Goal: Find specific page/section: Find specific page/section

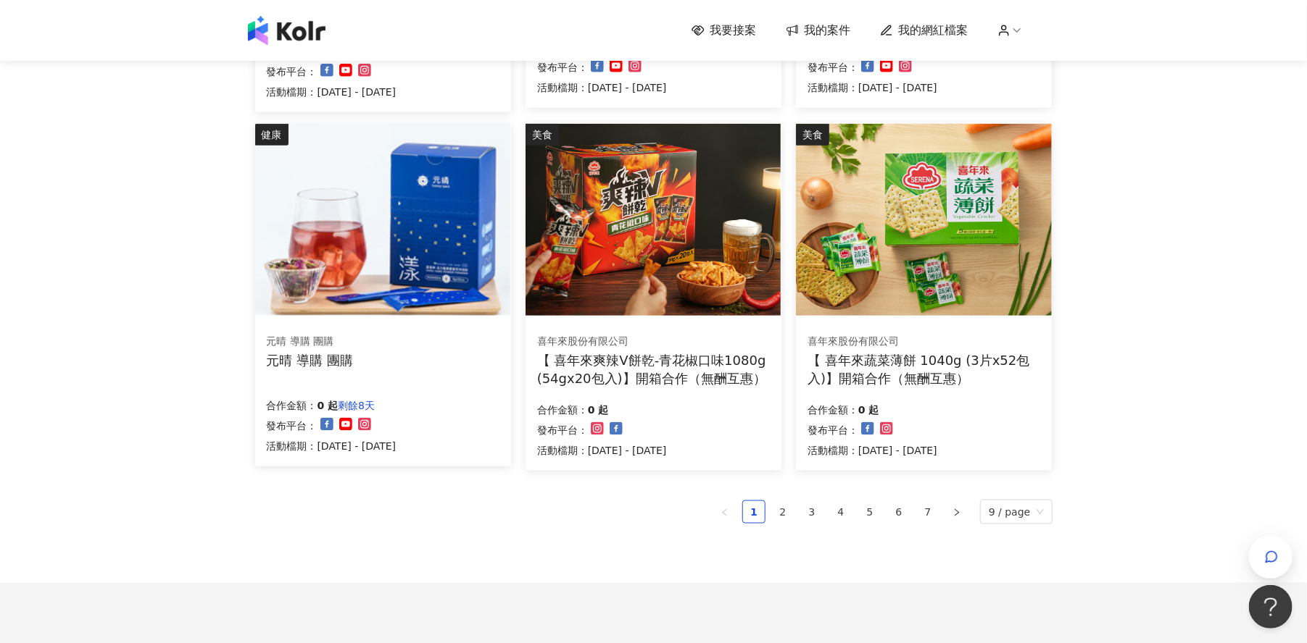
scroll to position [815, 0]
click at [787, 513] on link "2" at bounding box center [783, 512] width 22 height 22
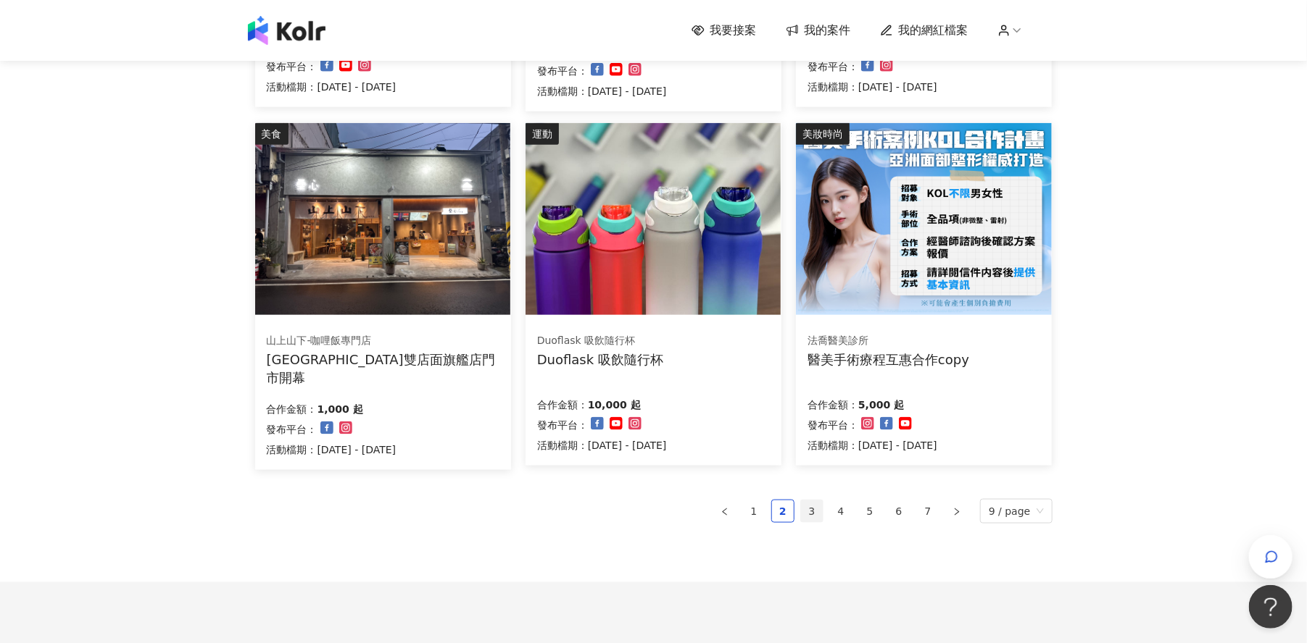
click at [812, 507] on link "3" at bounding box center [812, 512] width 22 height 22
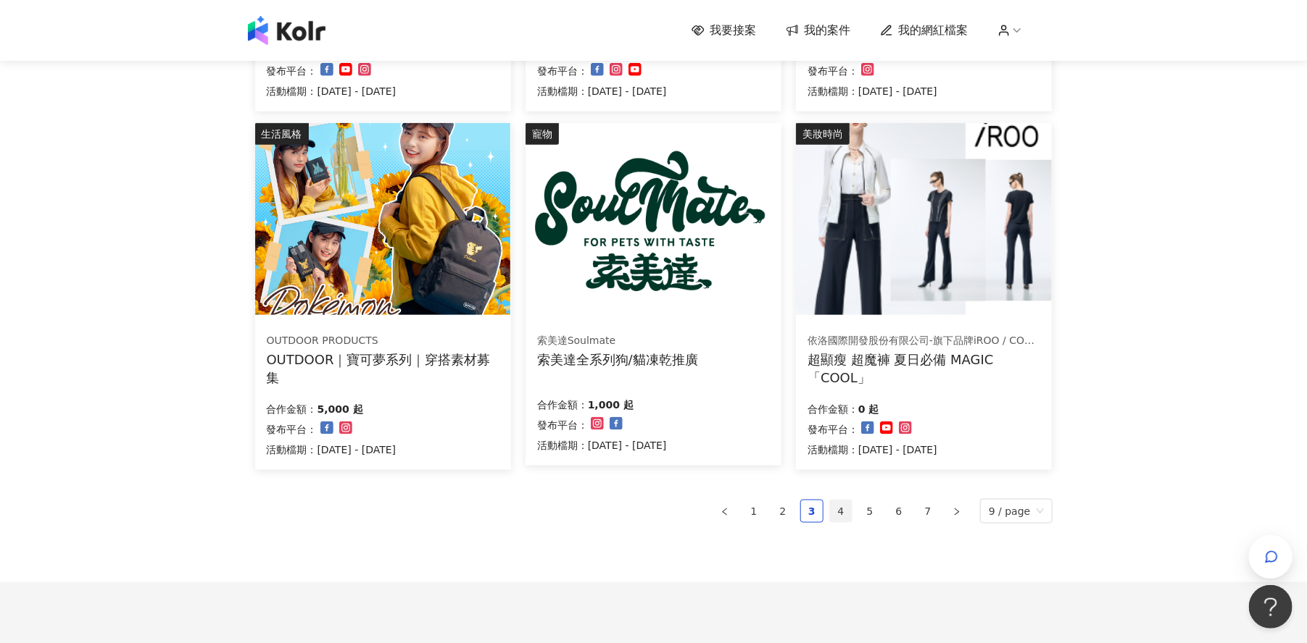
click at [851, 508] on link "4" at bounding box center [841, 512] width 22 height 22
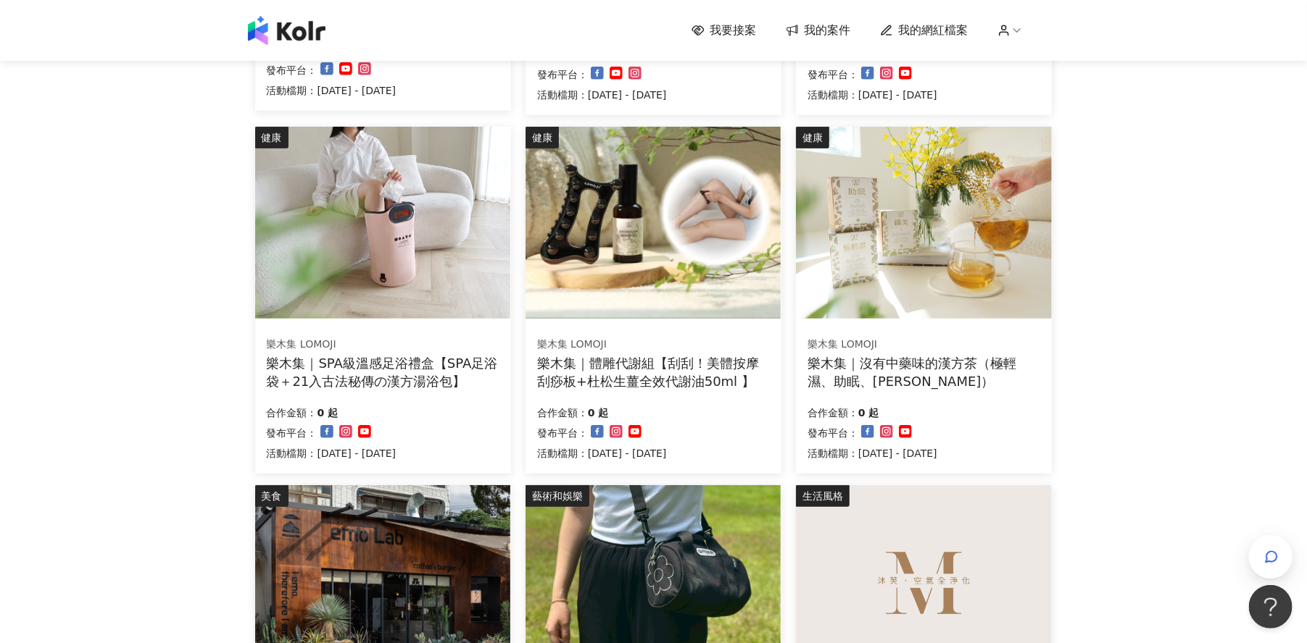
scroll to position [906, 0]
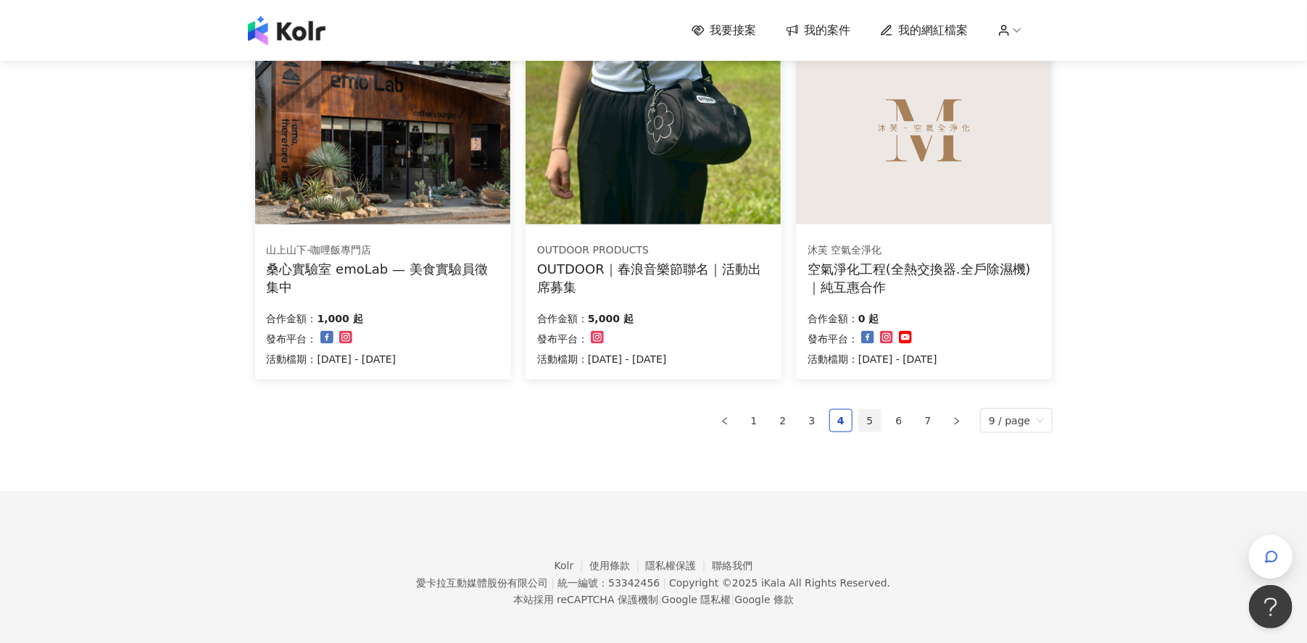
click at [875, 415] on link "5" at bounding box center [870, 421] width 22 height 22
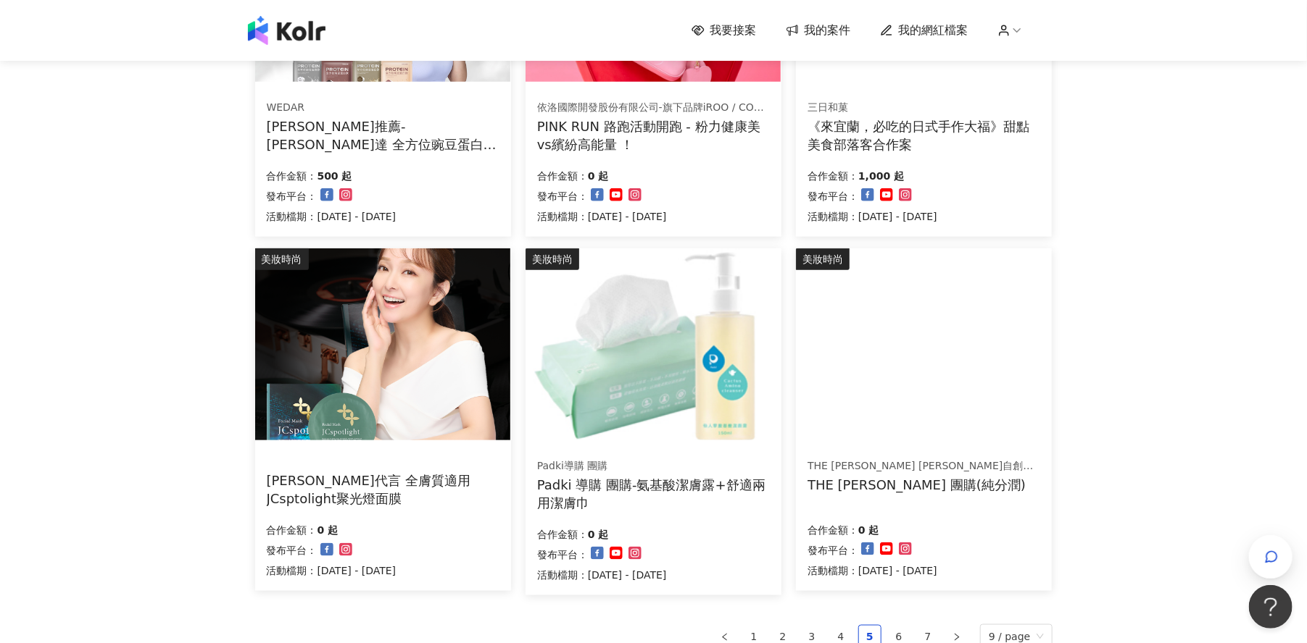
scroll to position [815, 0]
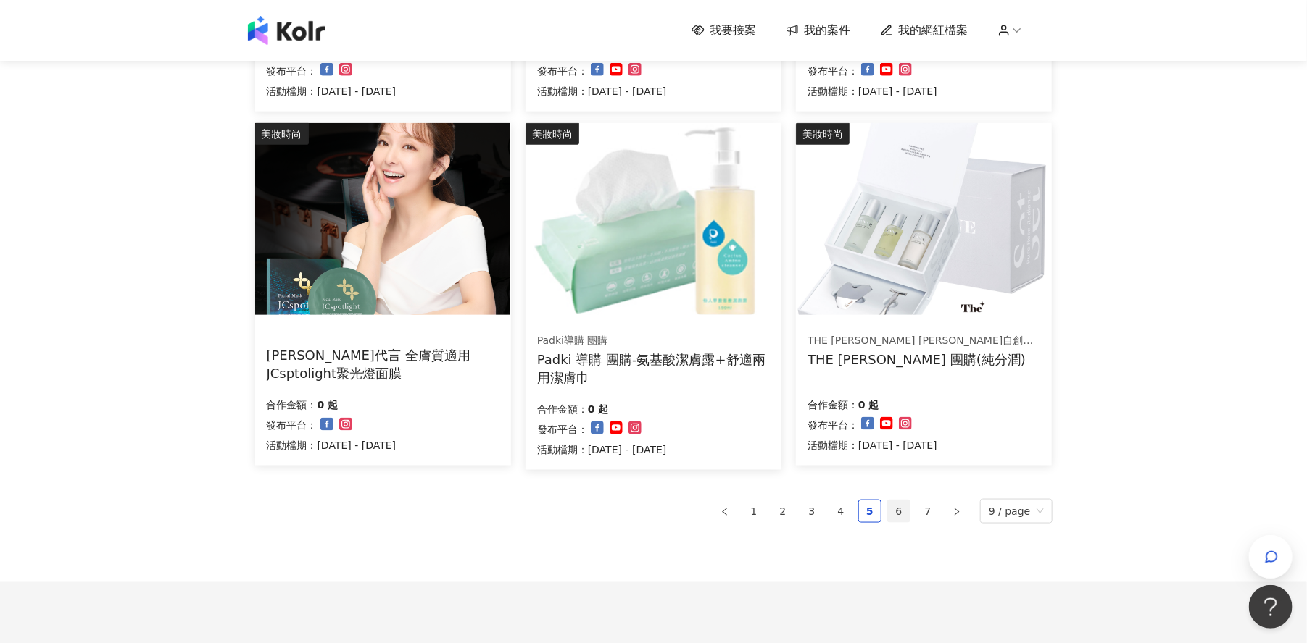
click at [900, 514] on link "6" at bounding box center [899, 512] width 22 height 22
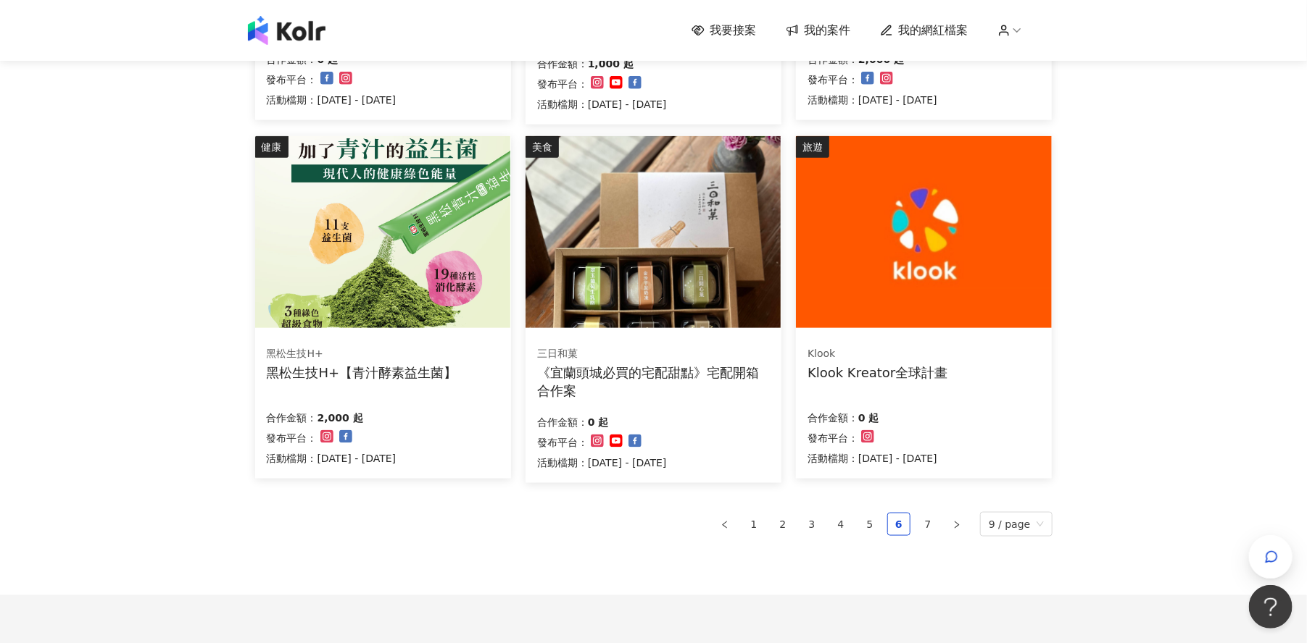
scroll to position [906, 0]
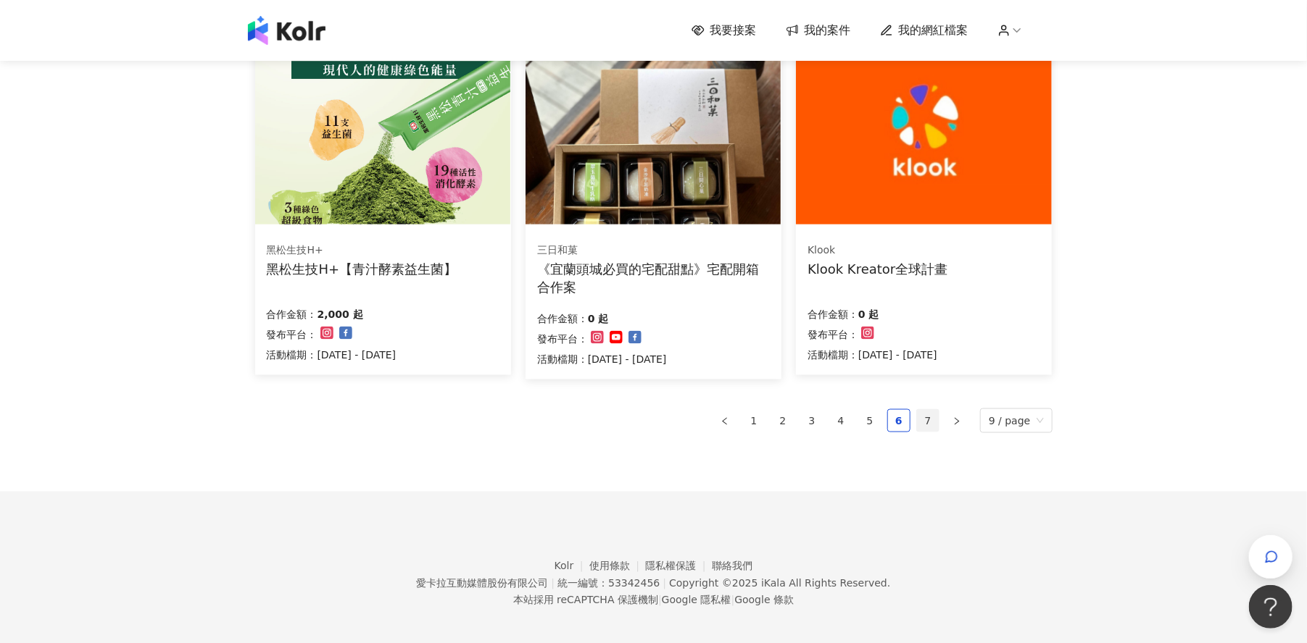
click at [926, 424] on link "7" at bounding box center [928, 421] width 22 height 22
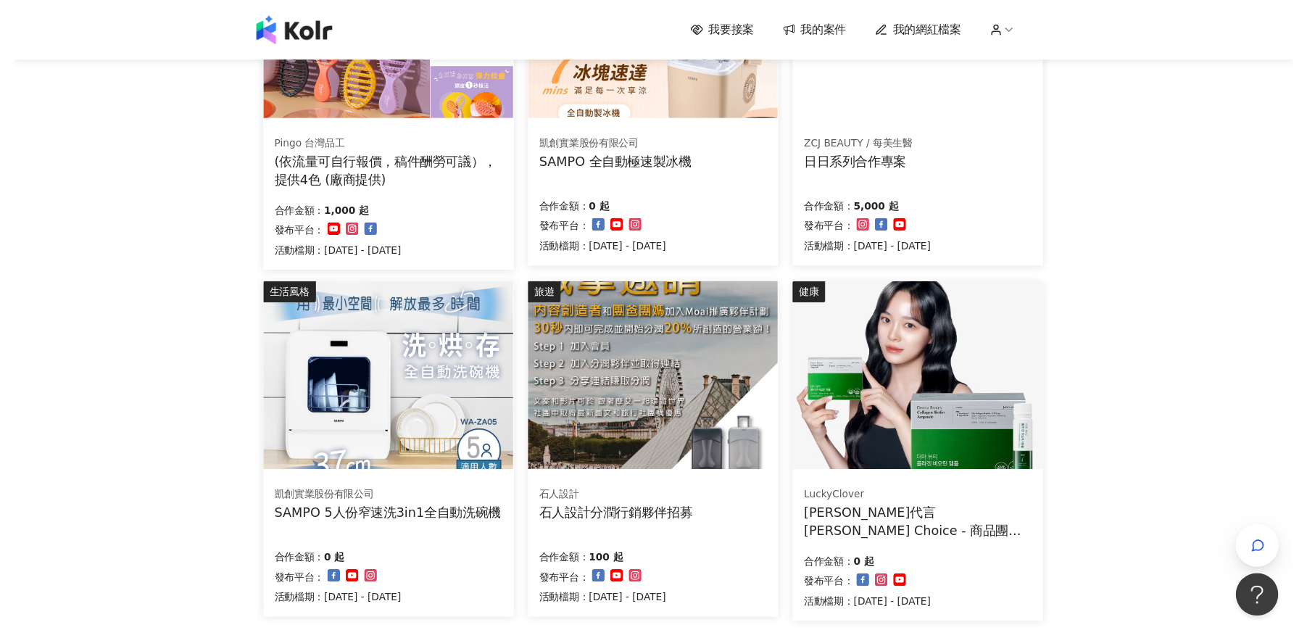
scroll to position [0, 0]
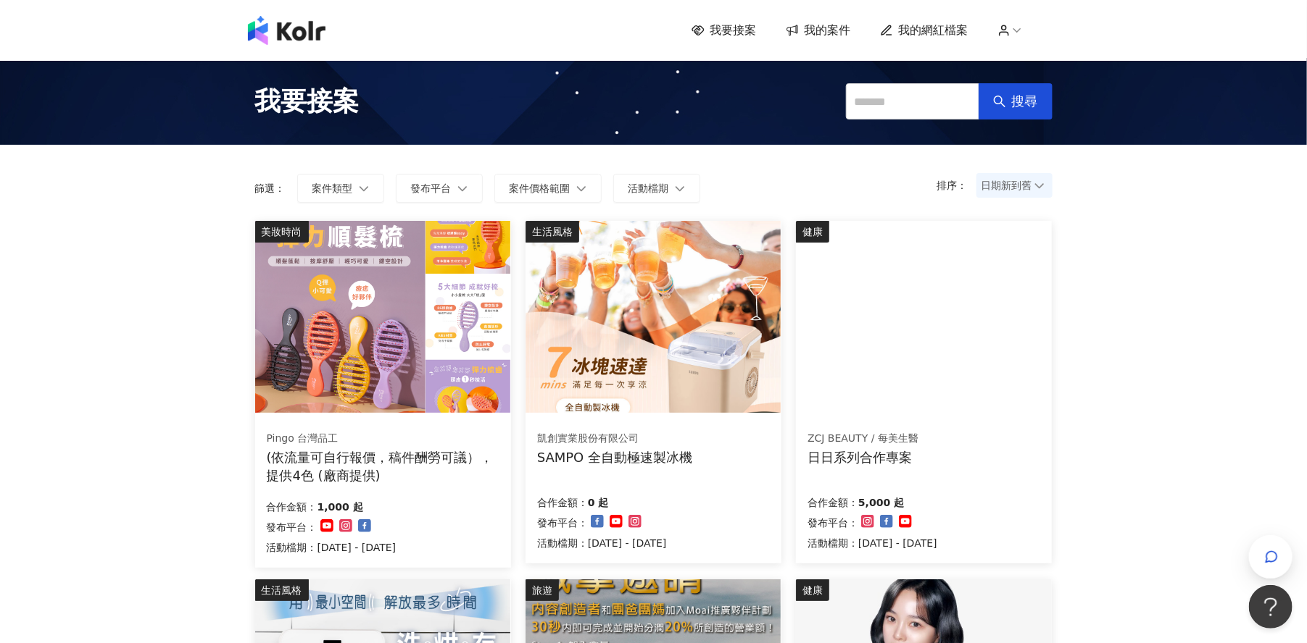
click at [949, 25] on span "我的網紅檔案" at bounding box center [934, 30] width 70 height 16
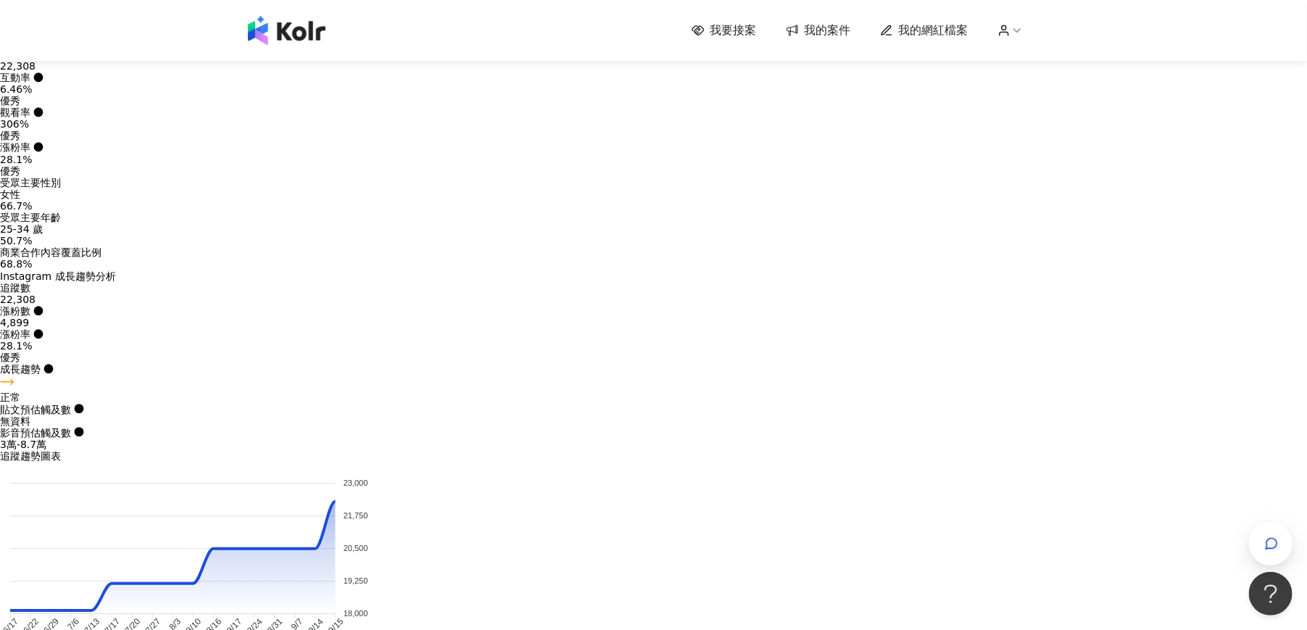
scroll to position [453, 0]
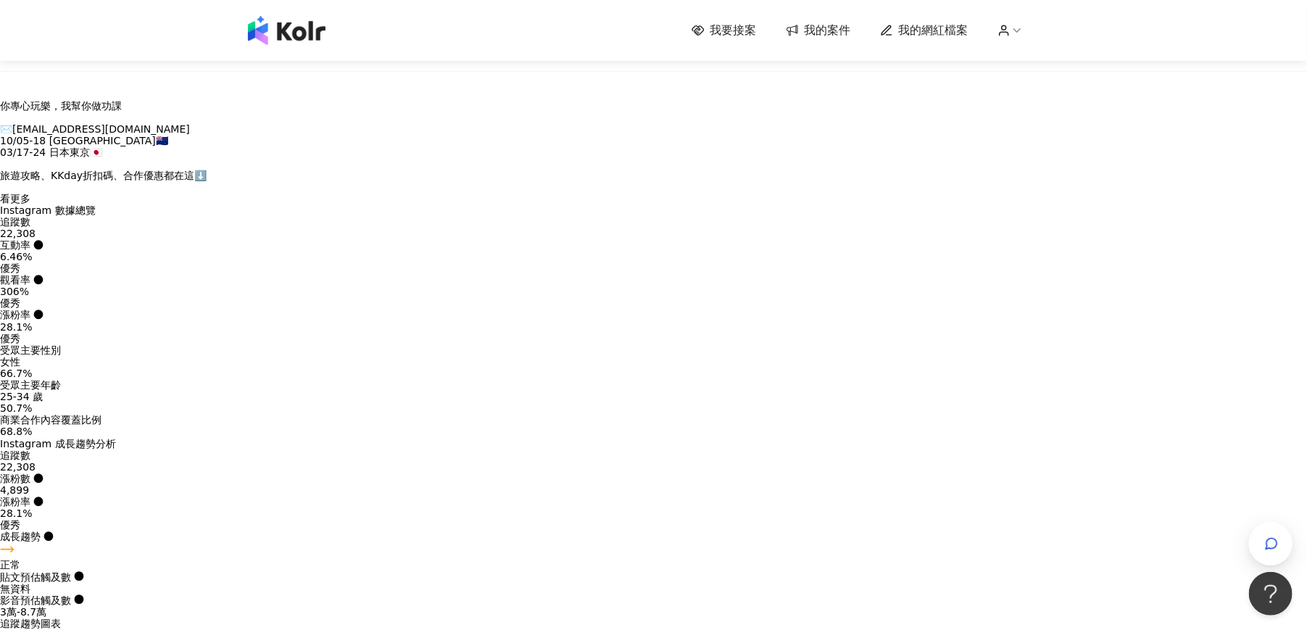
click at [268, 133] on button "YouTube" at bounding box center [261, 140] width 67 height 23
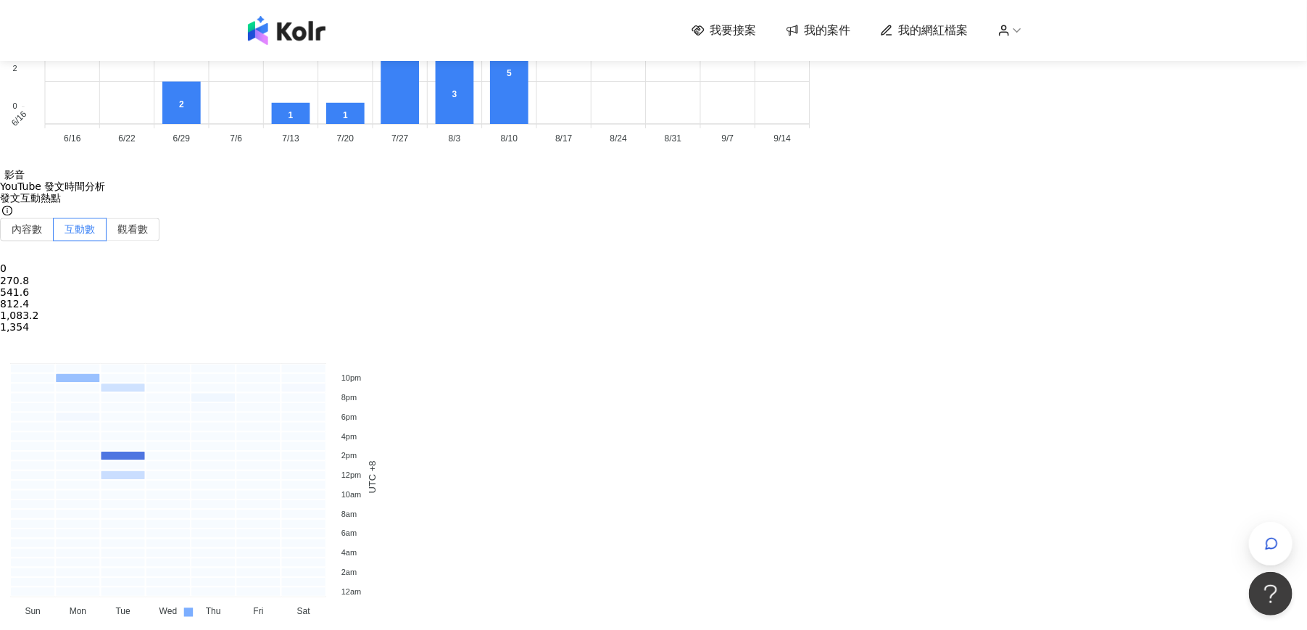
scroll to position [4299, 0]
